Goal: Transaction & Acquisition: Purchase product/service

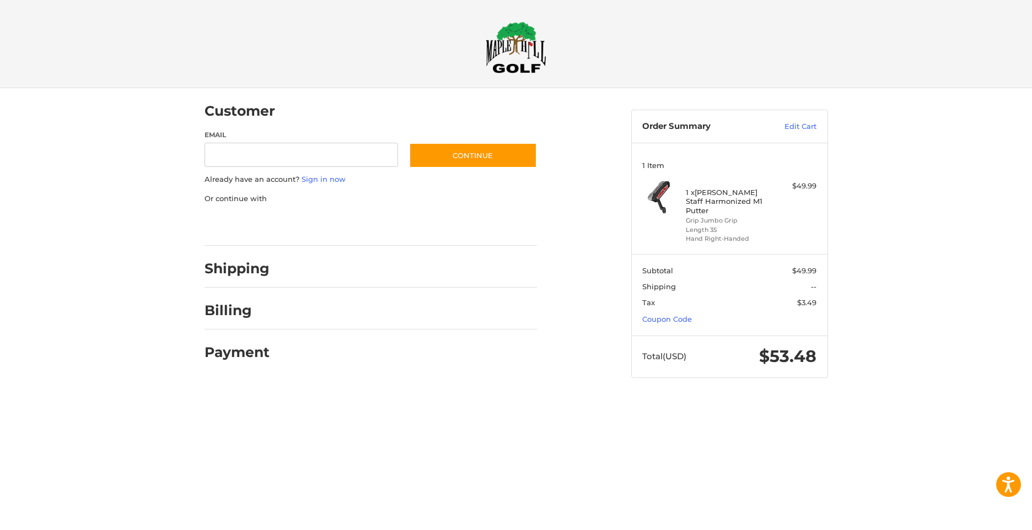
click at [242, 270] on h2 "Shipping" at bounding box center [237, 268] width 65 height 17
drag, startPoint x: 229, startPoint y: 293, endPoint x: 234, endPoint y: 315, distance: 22.5
click at [229, 295] on div "Billing" at bounding box center [371, 310] width 333 height 37
click at [234, 318] on h2 "Billing" at bounding box center [237, 310] width 65 height 17
click at [243, 352] on h2 "Payment" at bounding box center [237, 352] width 65 height 17
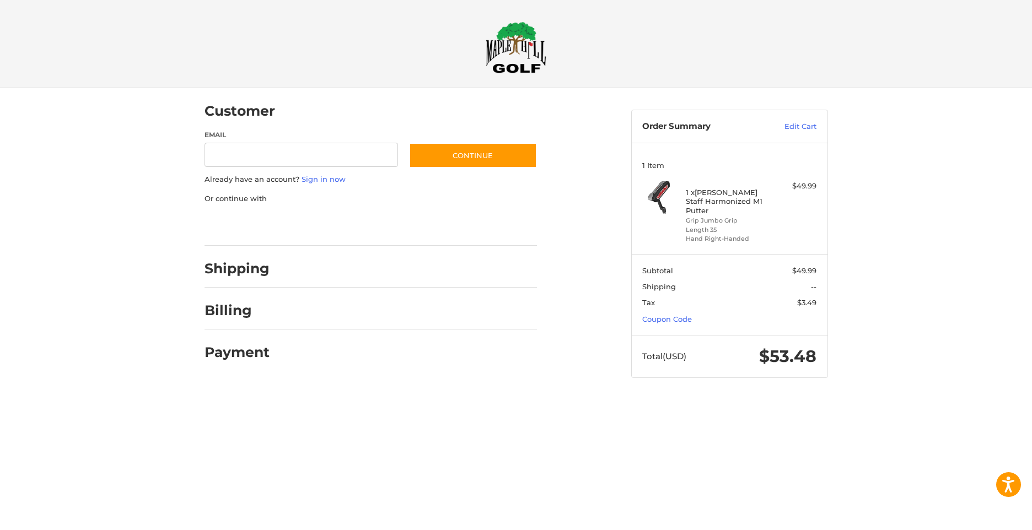
click at [254, 295] on div "Billing" at bounding box center [371, 310] width 333 height 37
click at [802, 127] on link "Edit Cart" at bounding box center [789, 126] width 56 height 11
